Goal: Use online tool/utility: Utilize a website feature to perform a specific function

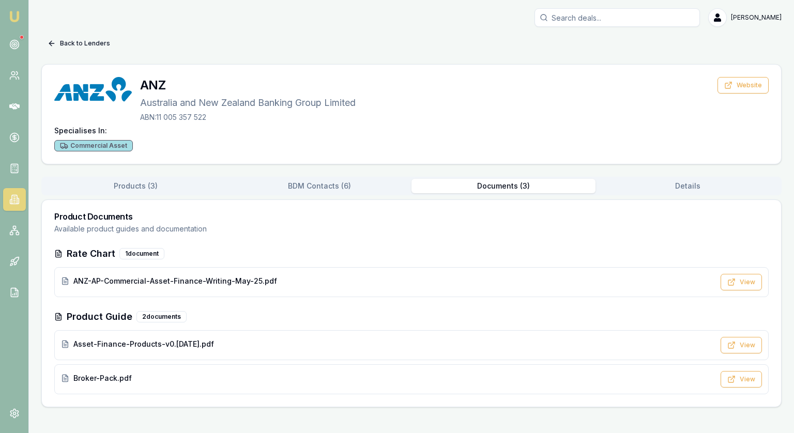
click at [78, 46] on button "Back to Lenders" at bounding box center [78, 43] width 75 height 17
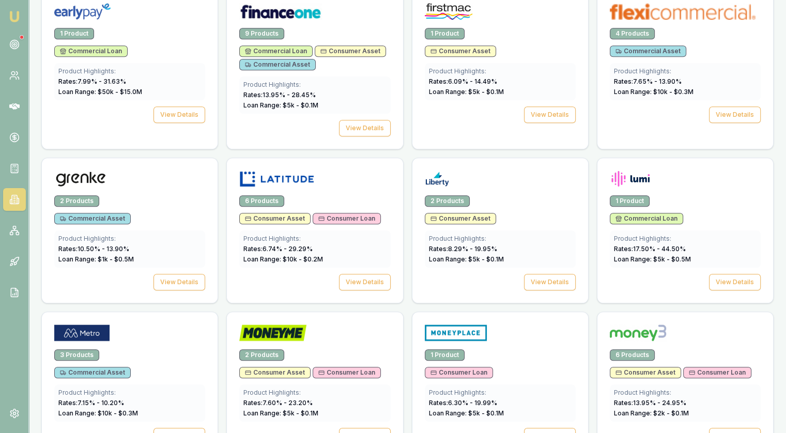
scroll to position [878, 0]
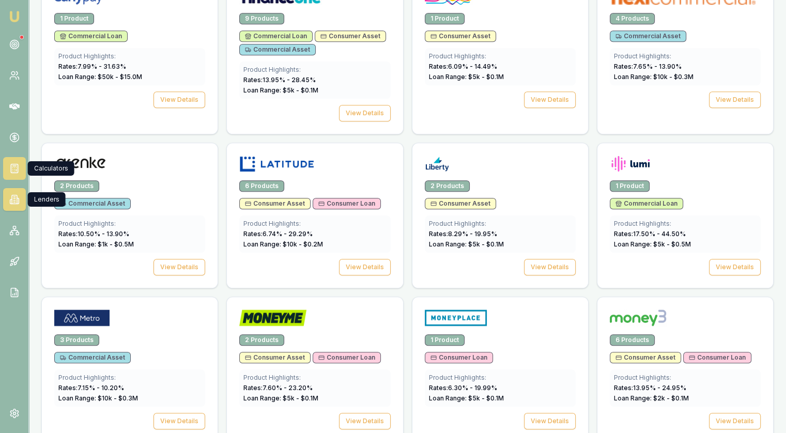
click at [17, 165] on icon at bounding box center [14, 168] width 10 height 10
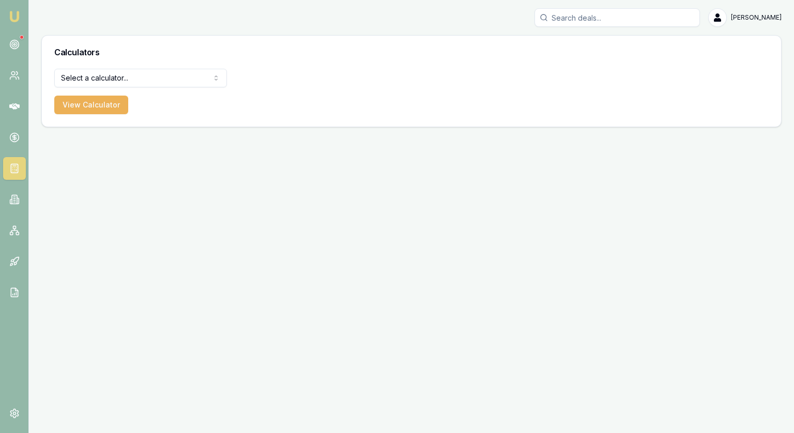
click at [108, 76] on html "[PERSON_NAME] [PERSON_NAME] Toggle Menu Calculators Select a calculator... Fina…" at bounding box center [397, 216] width 794 height 433
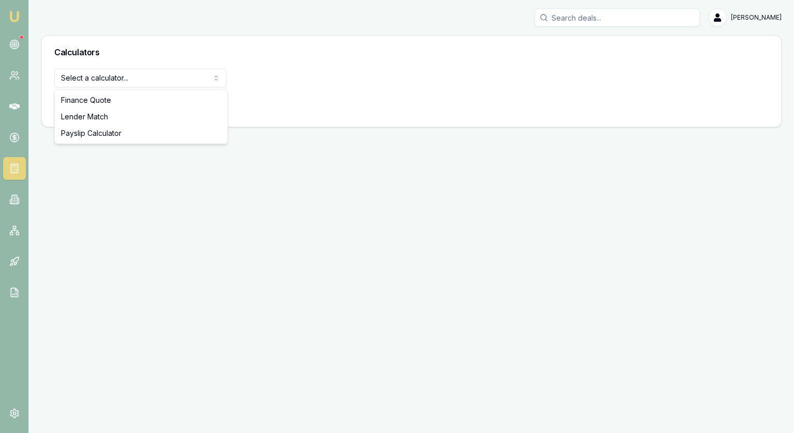
select select "lender-match"
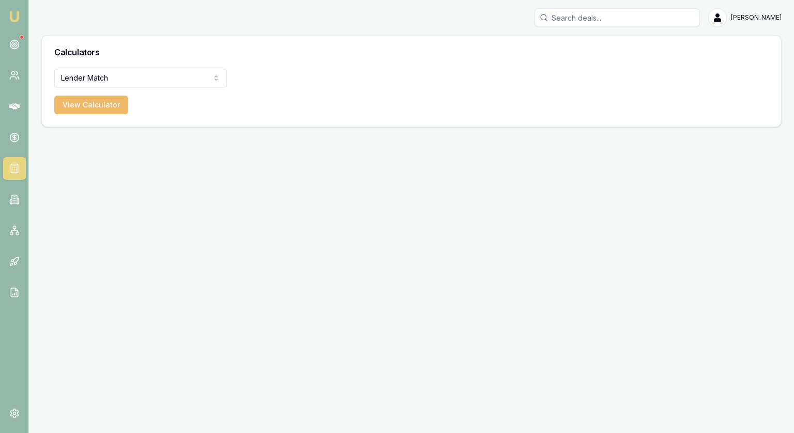
click at [95, 99] on button "View Calculator" at bounding box center [91, 105] width 74 height 19
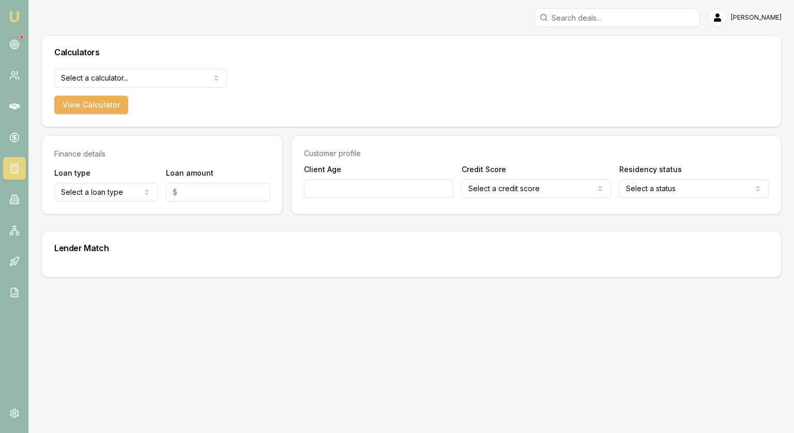
click at [110, 190] on html "[PERSON_NAME] [PERSON_NAME] Toggle Menu Calculators Select a calculator... Fina…" at bounding box center [397, 216] width 794 height 433
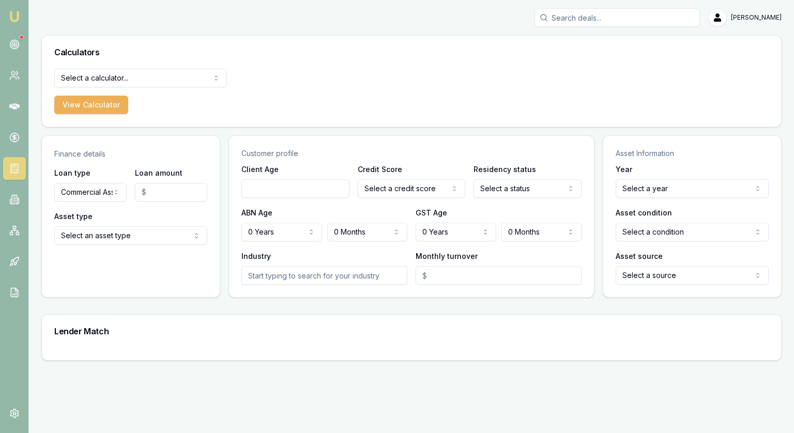
click at [168, 191] on input "Loan amount" at bounding box center [171, 192] width 72 height 19
click at [91, 196] on html "[PERSON_NAME] [PERSON_NAME] Toggle Menu Calculators Select a calculator... Fina…" at bounding box center [397, 216] width 794 height 433
select select "COMMERCIAL_LOAN"
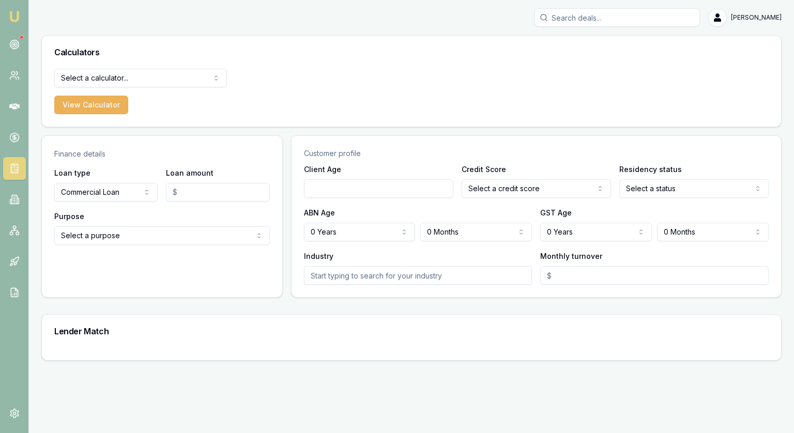
click at [192, 190] on input "Loan amount" at bounding box center [217, 192] width 103 height 19
type input "$70,000.00"
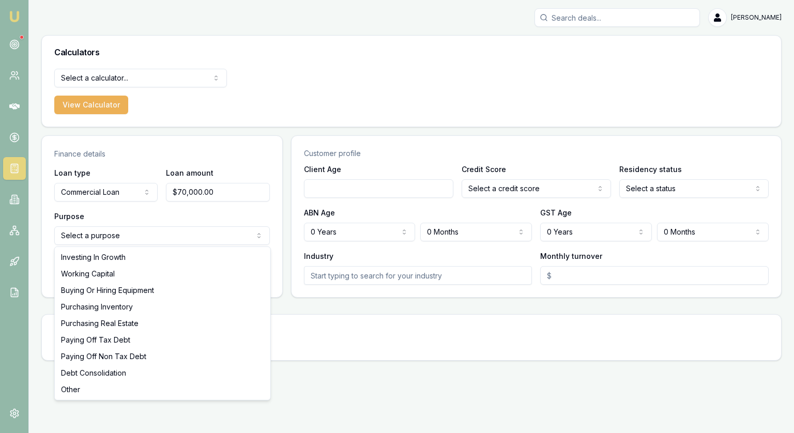
click at [160, 238] on html "[PERSON_NAME] [PERSON_NAME] Toggle Menu Calculators Select a calculator... Fina…" at bounding box center [397, 216] width 794 height 433
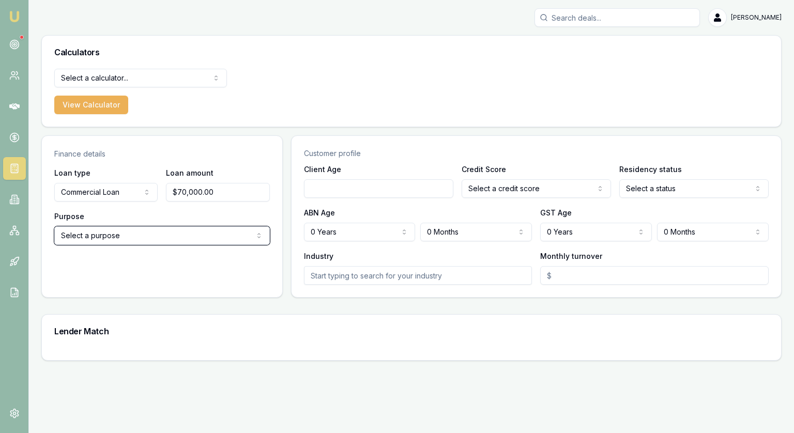
click at [96, 194] on html "[PERSON_NAME] [PERSON_NAME] Toggle Menu Calculators Select a calculator... Fina…" at bounding box center [397, 216] width 794 height 433
click at [95, 194] on html "[PERSON_NAME] [PERSON_NAME] Toggle Menu Calculators Select a calculator... Fina…" at bounding box center [397, 216] width 794 height 433
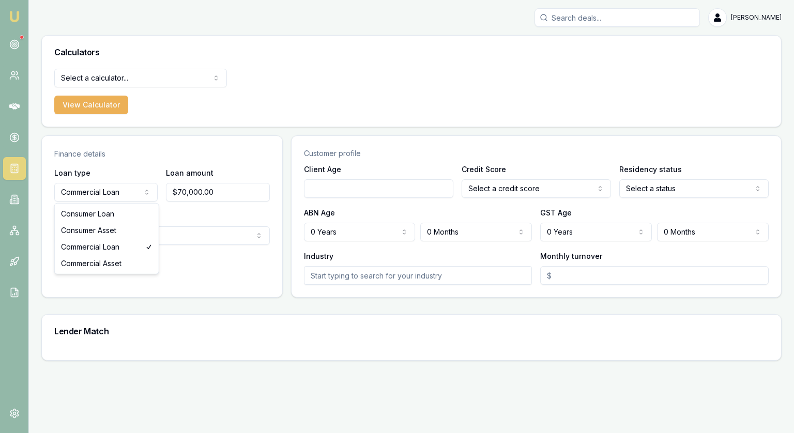
select select "COMMERCIAL_ASSET"
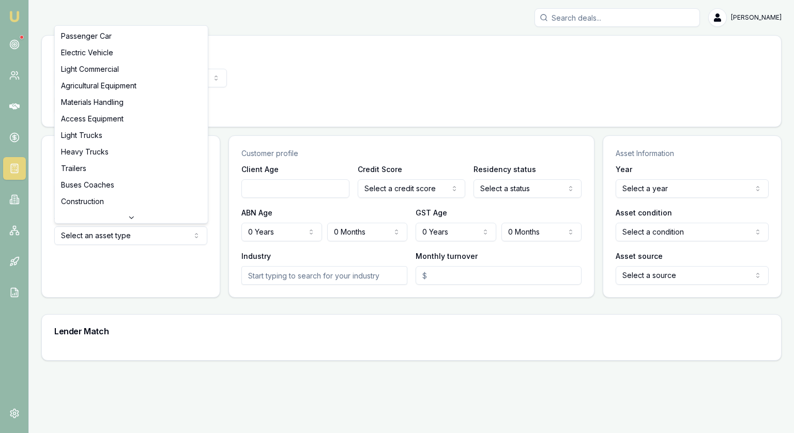
click at [103, 238] on html "[PERSON_NAME] [PERSON_NAME] Toggle Menu Calculators Select a calculator... Fina…" at bounding box center [397, 216] width 794 height 433
select select "PASSENGER_CAR"
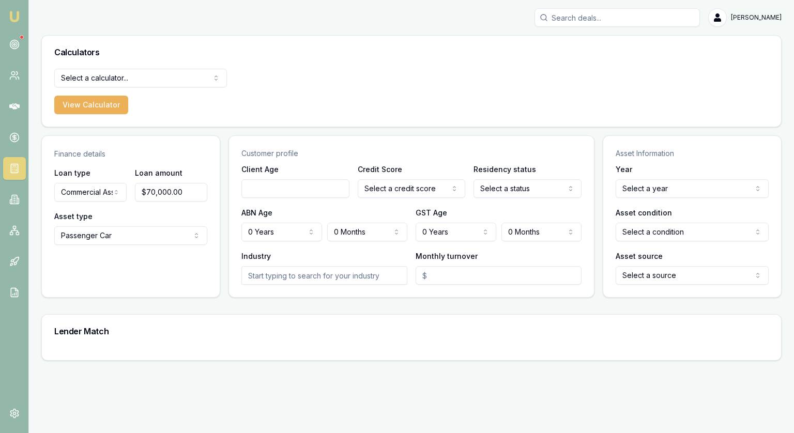
click at [258, 192] on input "Client Age" at bounding box center [295, 188] width 108 height 19
type input "40"
click at [385, 187] on html "[PERSON_NAME] [PERSON_NAME] Toggle Menu Calculators Select a calculator... Fina…" at bounding box center [397, 216] width 794 height 433
select select "EXCELLENT"
click at [546, 188] on html "[PERSON_NAME] [PERSON_NAME] Toggle Menu Calculators Select a calculator... Fina…" at bounding box center [397, 216] width 794 height 433
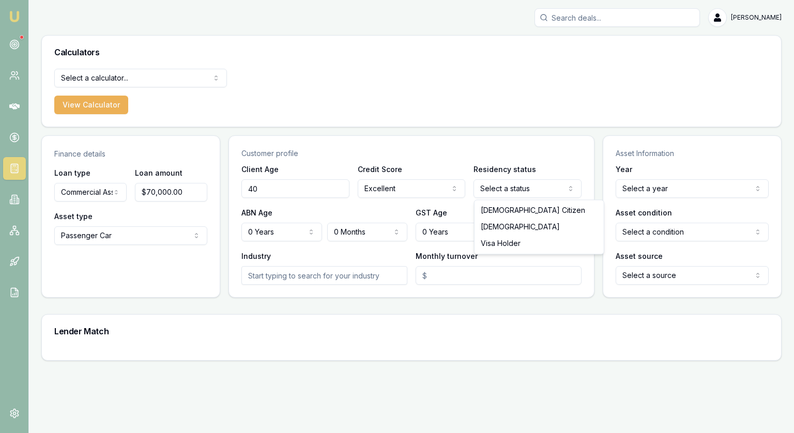
select select "[DEMOGRAPHIC_DATA]"
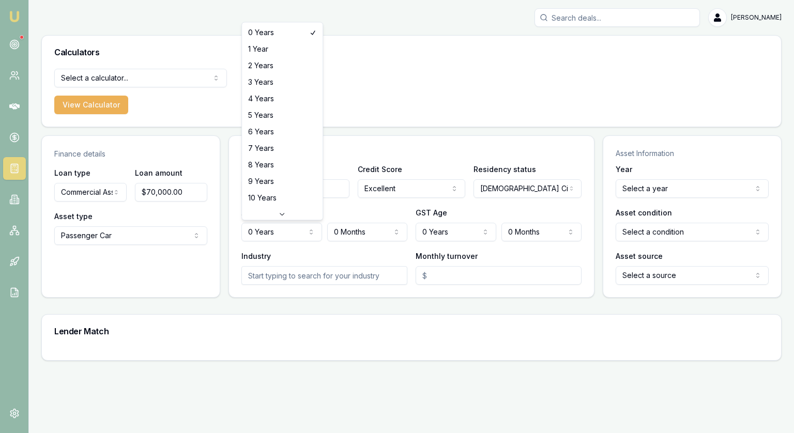
click at [287, 231] on html "[PERSON_NAME] [PERSON_NAME] Toggle Menu Calculators Select a calculator... Fina…" at bounding box center [397, 216] width 794 height 433
select select "6"
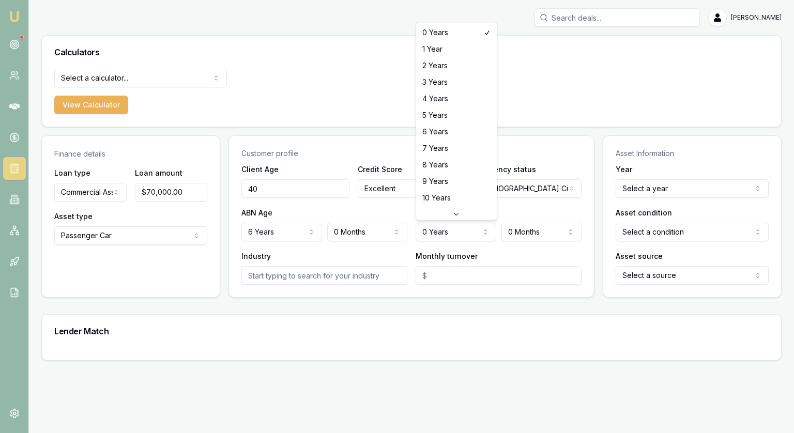
click at [437, 227] on html "[PERSON_NAME] [PERSON_NAME] Toggle Menu Calculators Select a calculator... Fina…" at bounding box center [397, 216] width 794 height 433
select select "4"
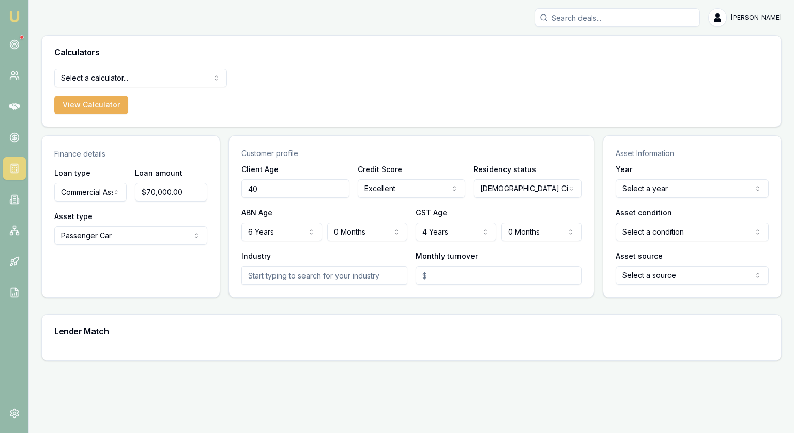
click at [272, 230] on html "[PERSON_NAME] [PERSON_NAME] Toggle Menu Calculators Select a calculator... Fina…" at bounding box center [397, 216] width 794 height 433
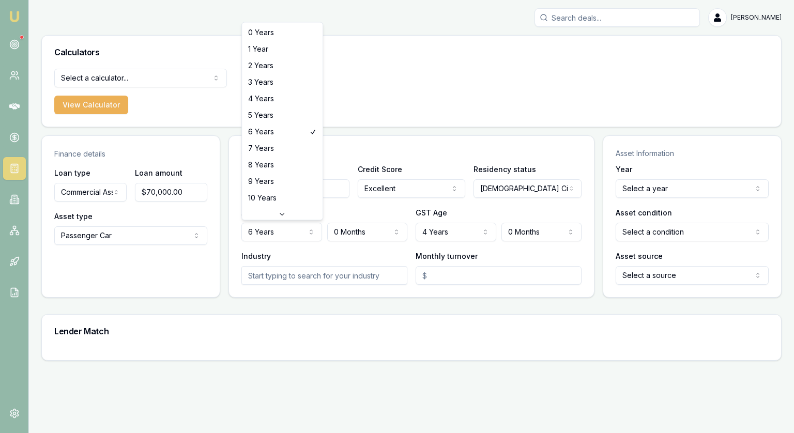
select select "4"
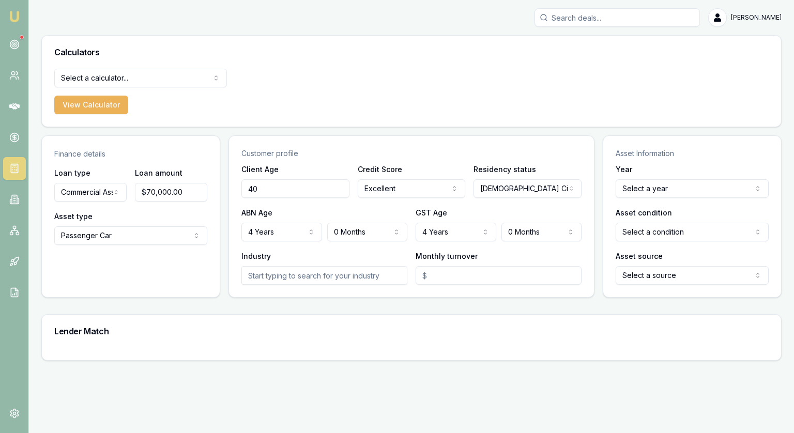
click at [473, 276] on input "Monthly turnover" at bounding box center [498, 275] width 166 height 19
type input "$200,000"
click at [660, 192] on html "[PERSON_NAME] [PERSON_NAME] Toggle Menu Calculators Select a calculator... Fina…" at bounding box center [397, 216] width 794 height 433
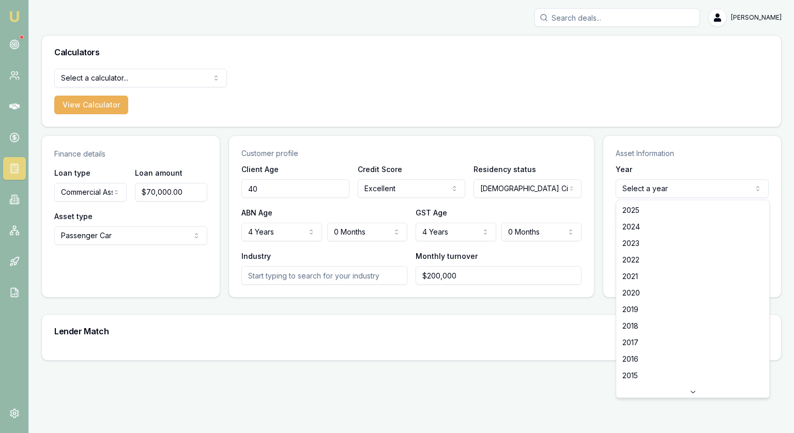
select select "2018"
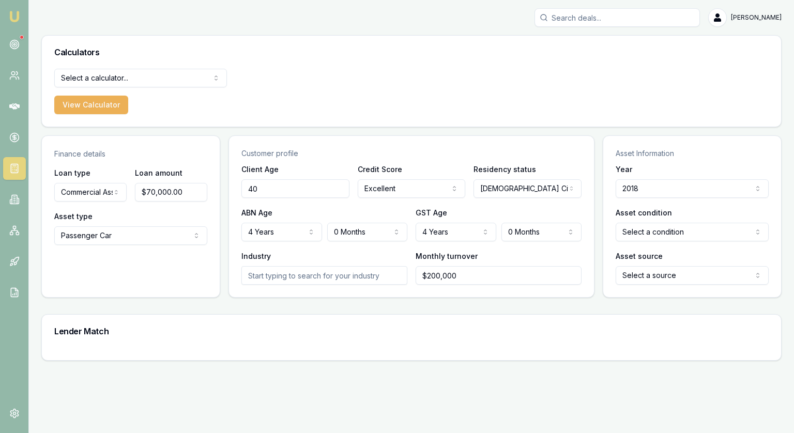
click at [649, 226] on html "[PERSON_NAME] [PERSON_NAME] Toggle Menu Calculators Select a calculator... Fina…" at bounding box center [397, 216] width 794 height 433
select select "USED"
click at [664, 275] on html "[PERSON_NAME] [PERSON_NAME] Toggle Menu Calculators Select a calculator... Fina…" at bounding box center [397, 216] width 794 height 433
select select "DEALER"
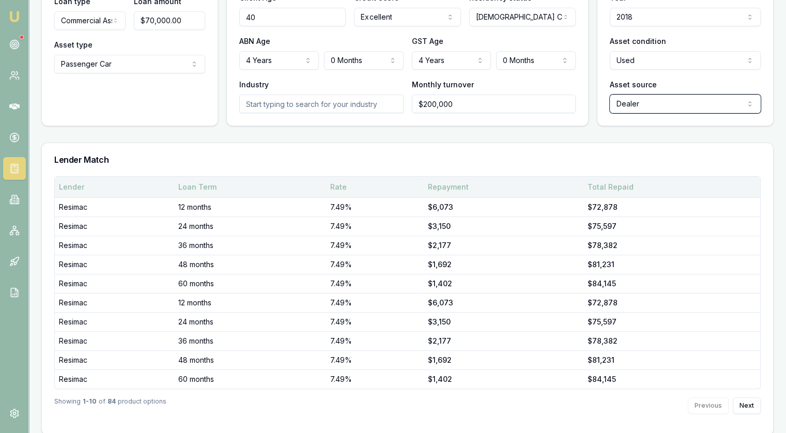
scroll to position [180, 0]
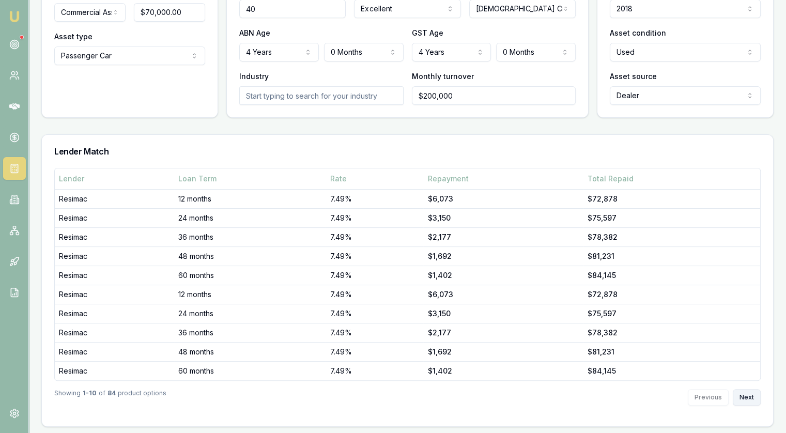
click at [751, 399] on button "Next" at bounding box center [747, 397] width 28 height 17
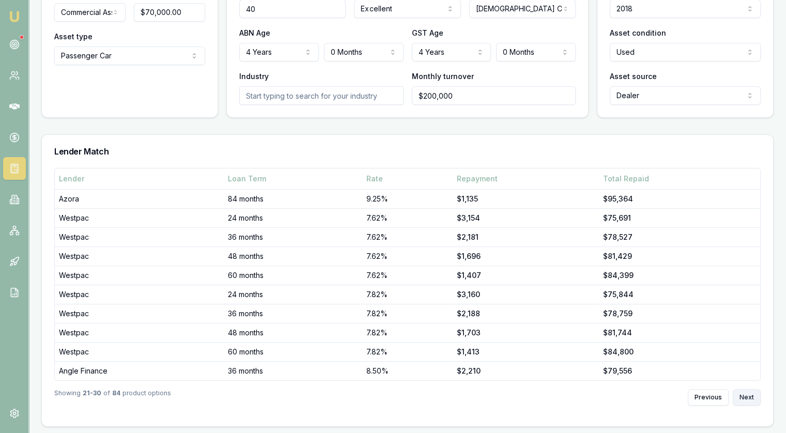
click at [751, 399] on button "Next" at bounding box center [747, 397] width 28 height 17
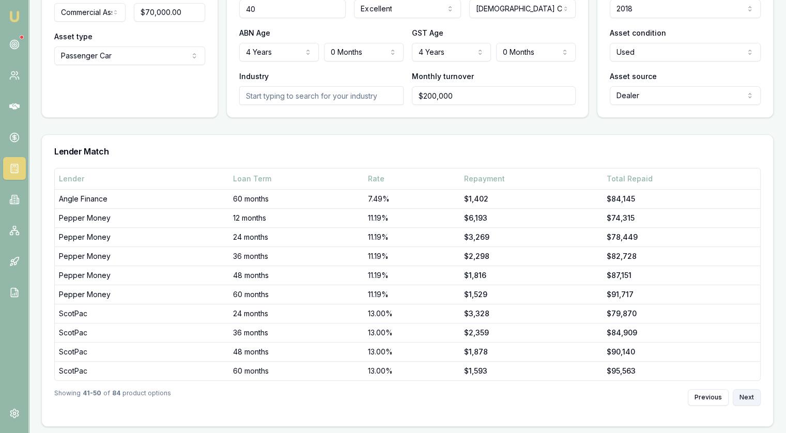
click at [751, 399] on button "Next" at bounding box center [747, 397] width 28 height 17
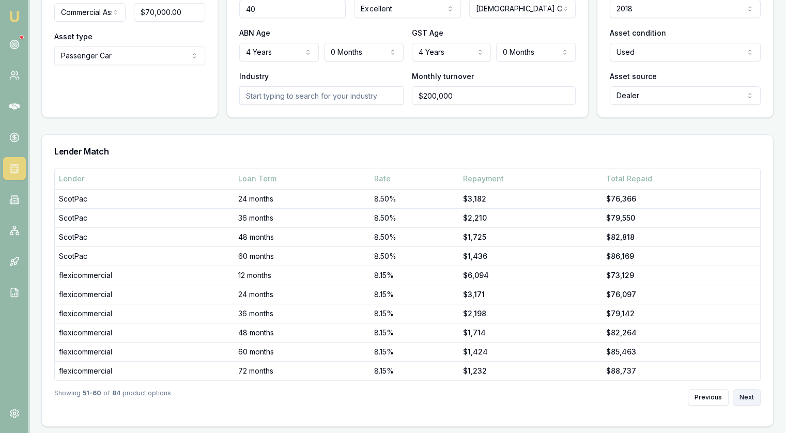
click at [751, 399] on button "Next" at bounding box center [747, 397] width 28 height 17
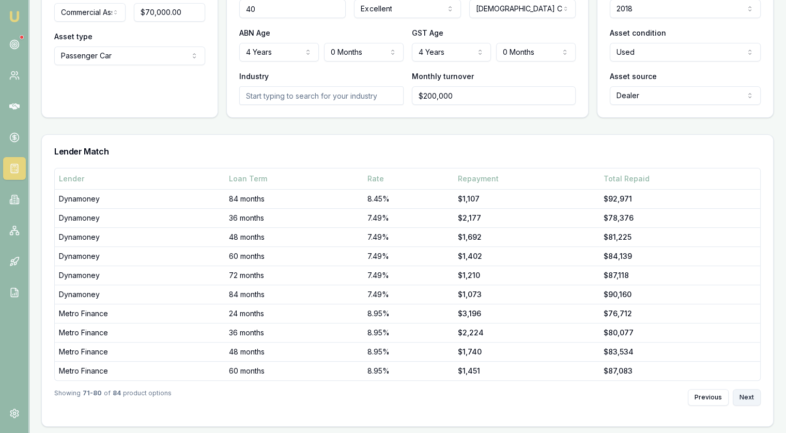
click at [751, 399] on button "Next" at bounding box center [747, 397] width 28 height 17
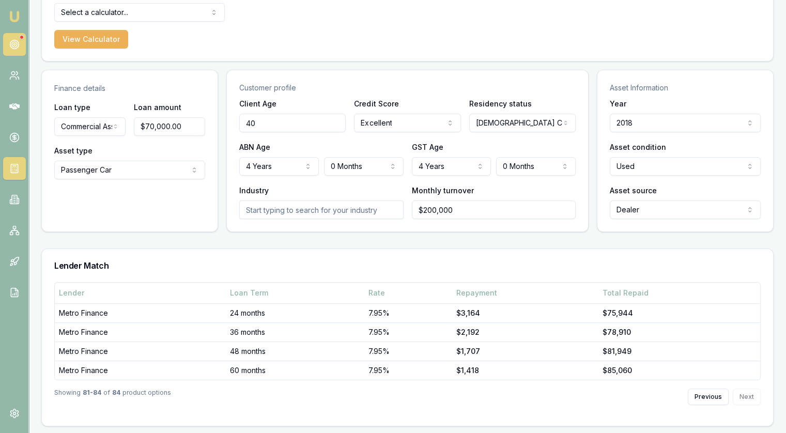
click at [15, 43] on icon at bounding box center [14, 44] width 10 height 10
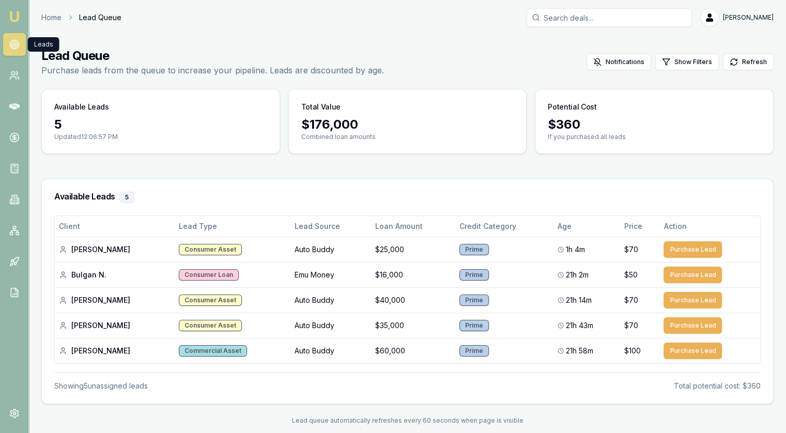
click at [10, 33] on link at bounding box center [14, 44] width 23 height 23
